Goal: Task Accomplishment & Management: Complete application form

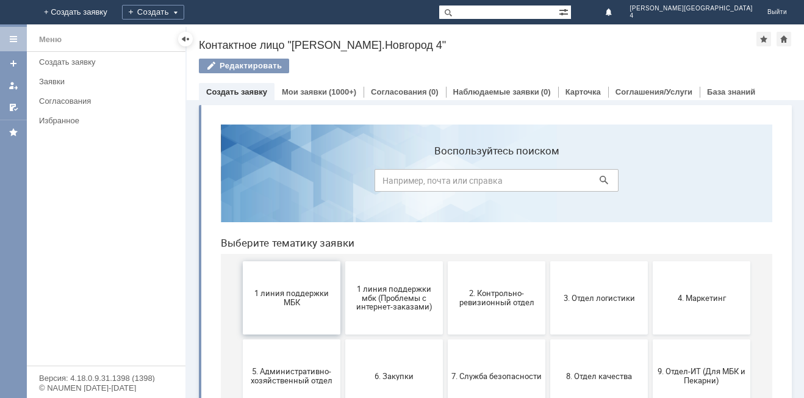
click at [279, 302] on span "1 линия поддержки МБК" at bounding box center [292, 298] width 90 height 18
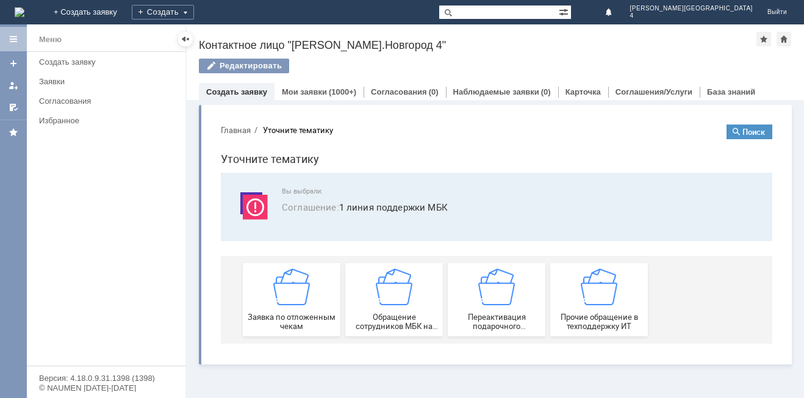
click at [279, 302] on div "Заявка по отложенным чекам" at bounding box center [292, 299] width 90 height 62
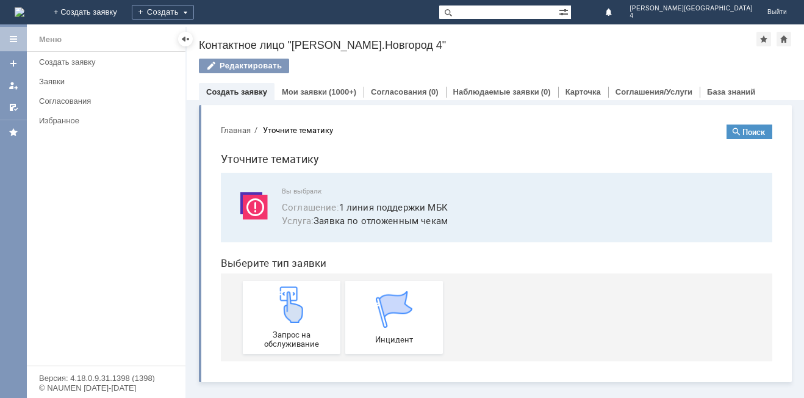
click at [279, 302] on img at bounding box center [291, 304] width 37 height 37
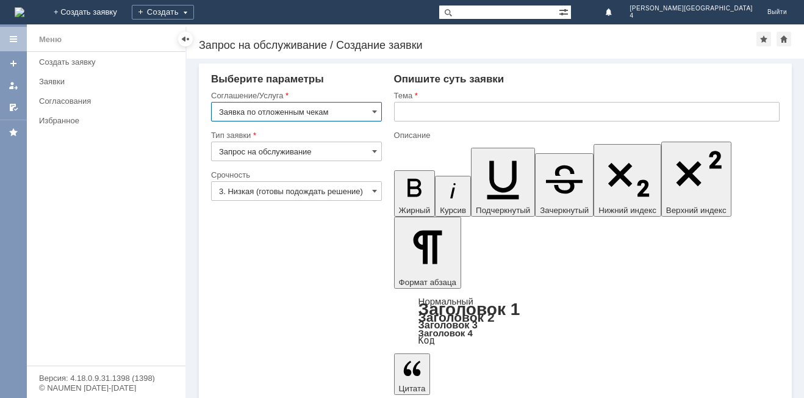
click at [399, 114] on input "text" at bounding box center [587, 112] width 386 height 20
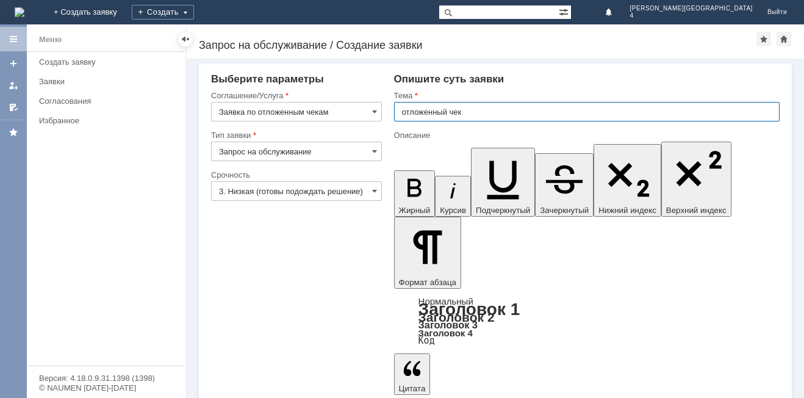
type input "отложенный чек"
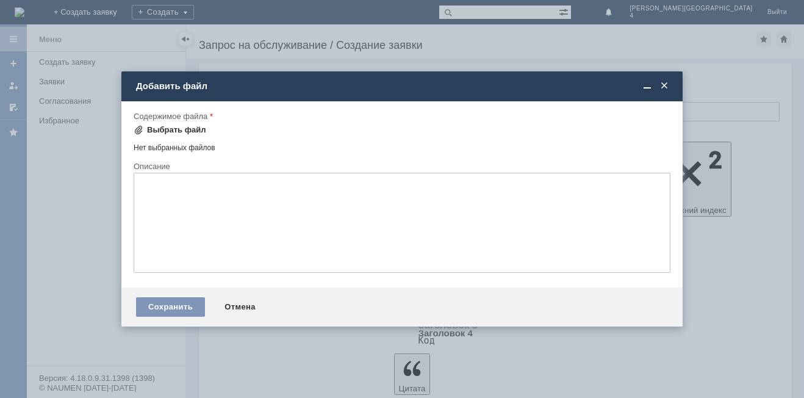
click at [142, 127] on span at bounding box center [139, 130] width 10 height 10
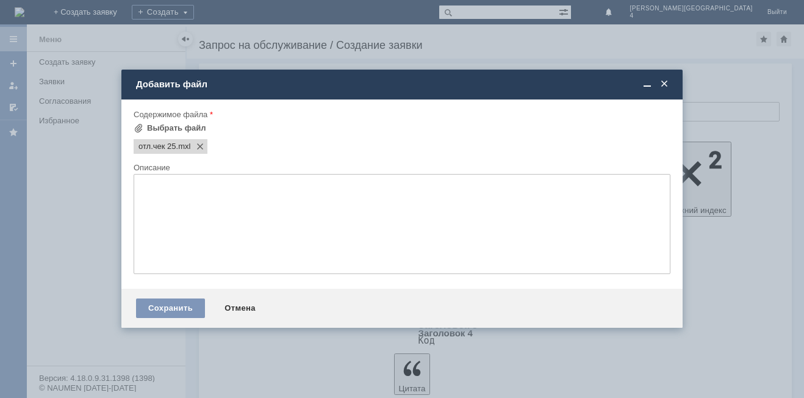
click at [160, 201] on textarea at bounding box center [402, 224] width 537 height 100
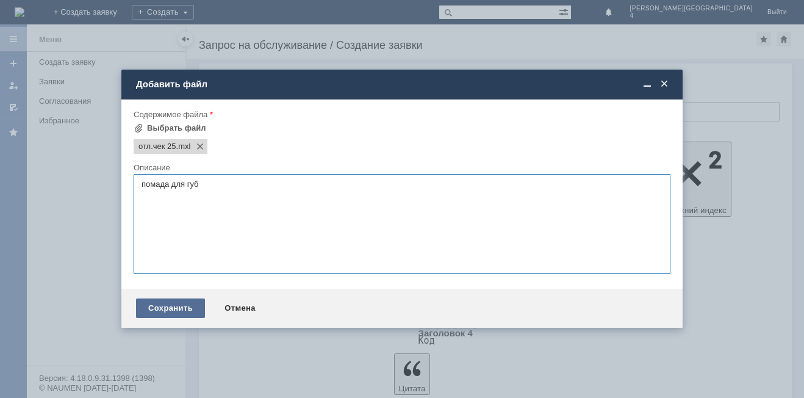
type textarea "помада для губ"
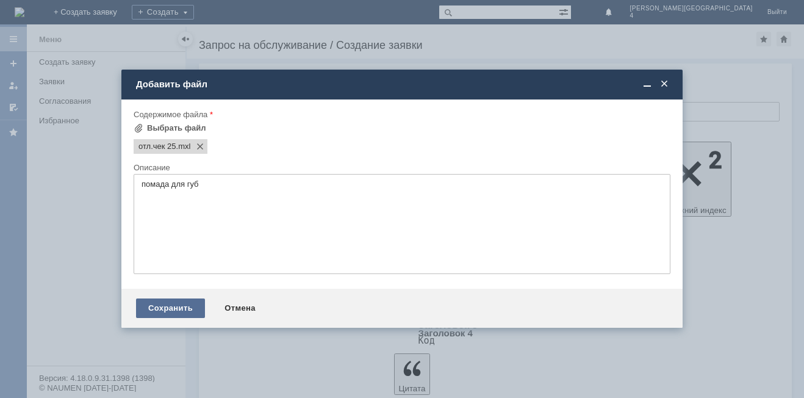
click at [165, 301] on div "Сохранить" at bounding box center [170, 308] width 69 height 20
